Goal: Transaction & Acquisition: Purchase product/service

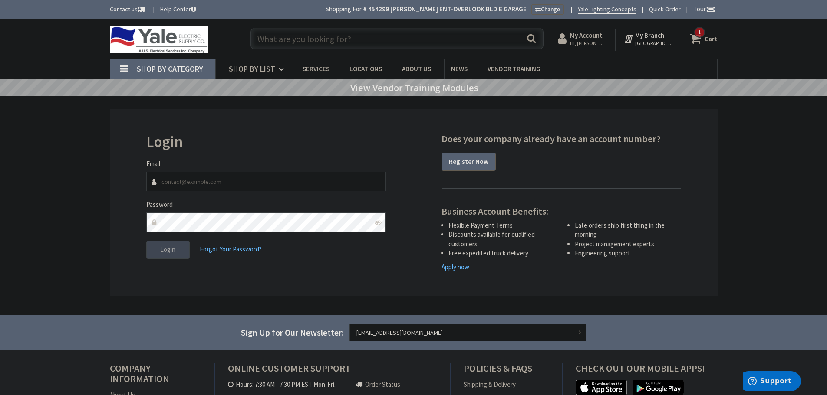
type input "keshleman@hallerent.com"
click at [178, 247] on button "Login" at bounding box center [167, 250] width 43 height 18
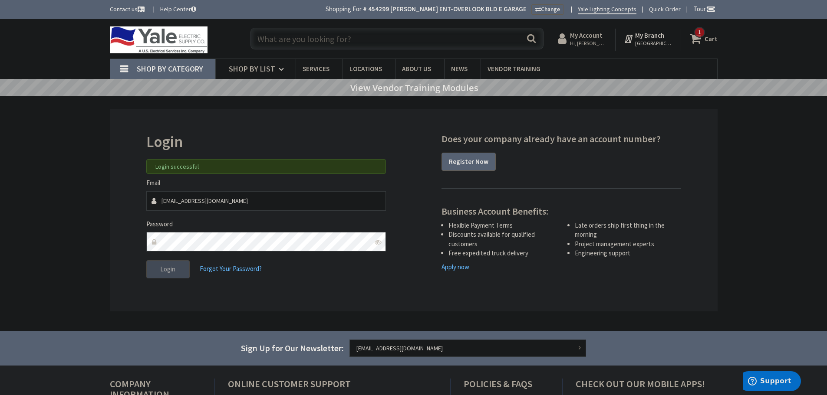
paste input "PG1118JA18"
type input "PG1118JA18"
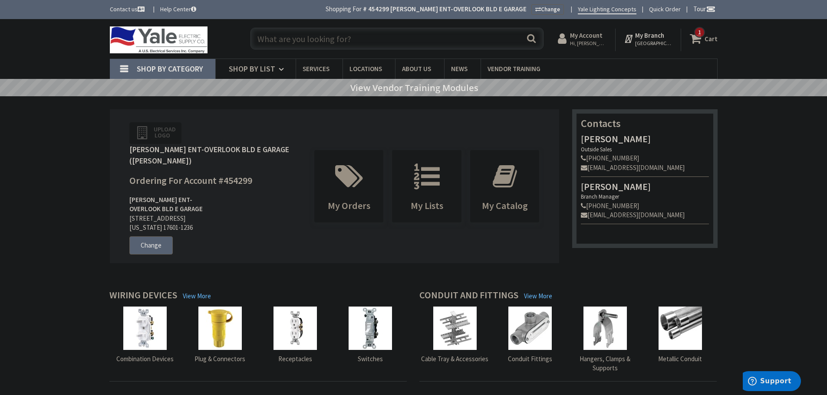
click at [308, 43] on input "text" at bounding box center [396, 39] width 293 height 22
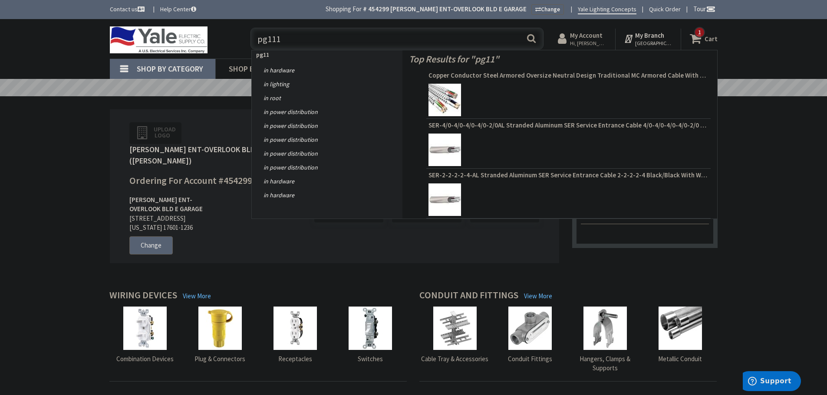
type input "pg1118"
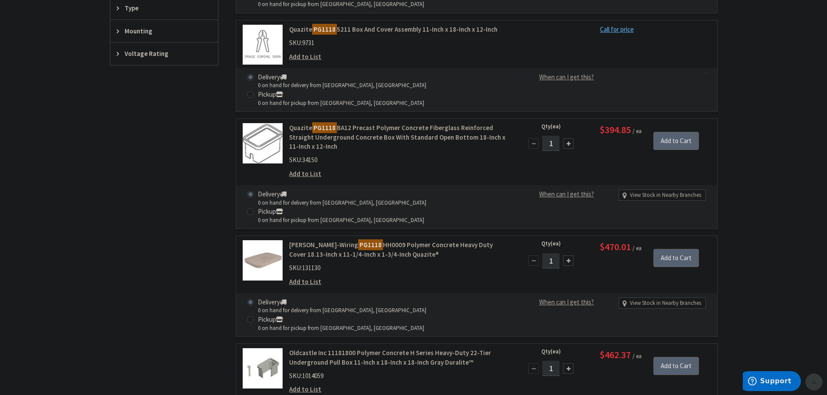
scroll to position [391, 0]
